Goal: Task Accomplishment & Management: Complete application form

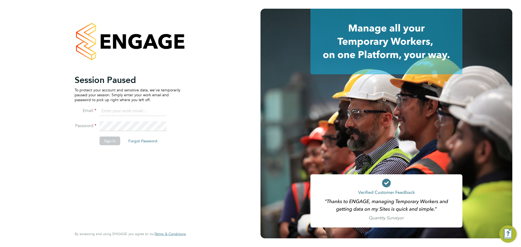
type input "[PERSON_NAME][EMAIL_ADDRESS][PERSON_NAME][DOMAIN_NAME]"
click at [104, 144] on button "Sign In" at bounding box center [110, 141] width 21 height 9
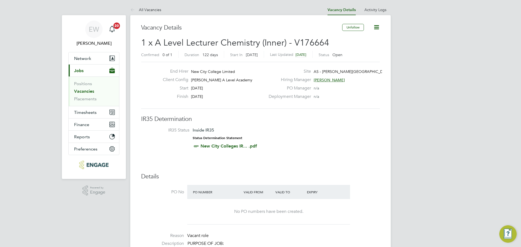
click at [84, 88] on li "Positions" at bounding box center [94, 85] width 41 height 8
click at [84, 90] on link "Vacancies" at bounding box center [84, 91] width 20 height 5
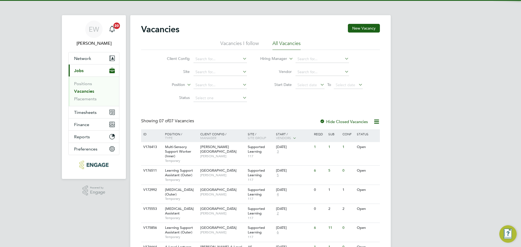
scroll to position [57, 0]
